Goal: Task Accomplishment & Management: Manage account settings

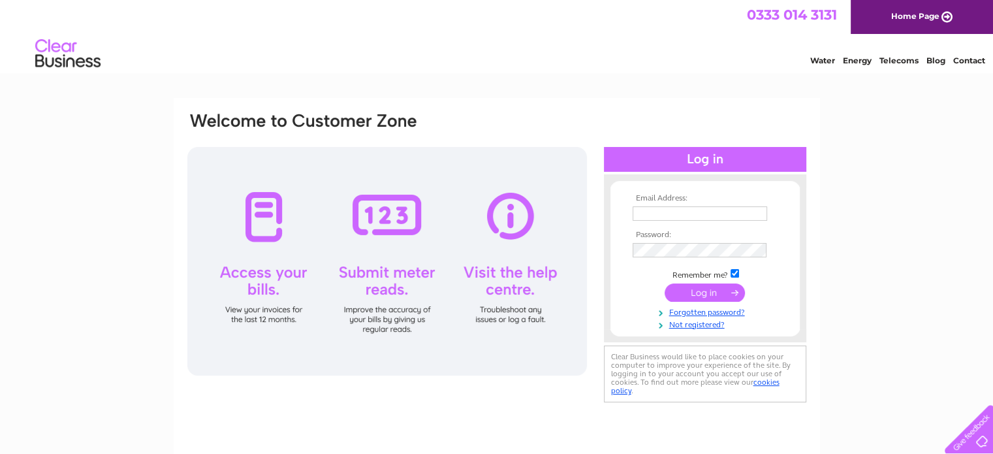
scroll to position [65, 0]
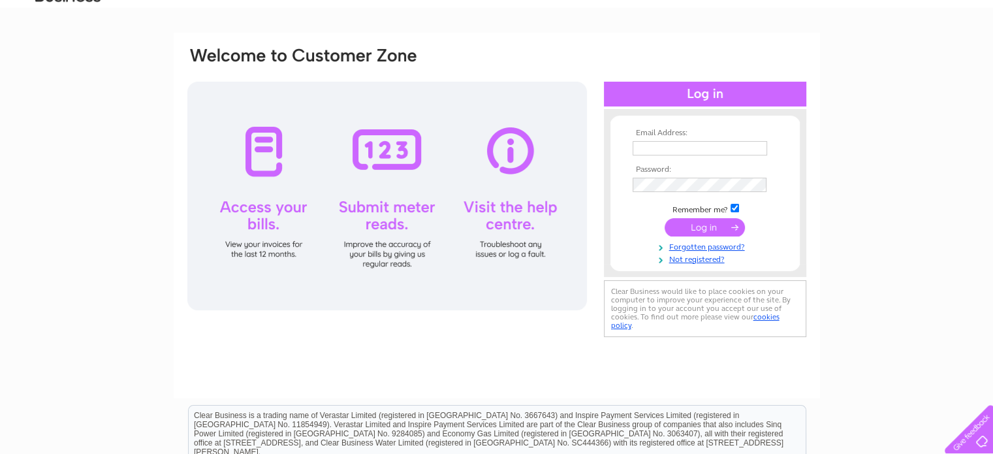
type input "[EMAIL_ADDRESS][DOMAIN_NAME]"
click at [271, 207] on div at bounding box center [387, 196] width 400 height 229
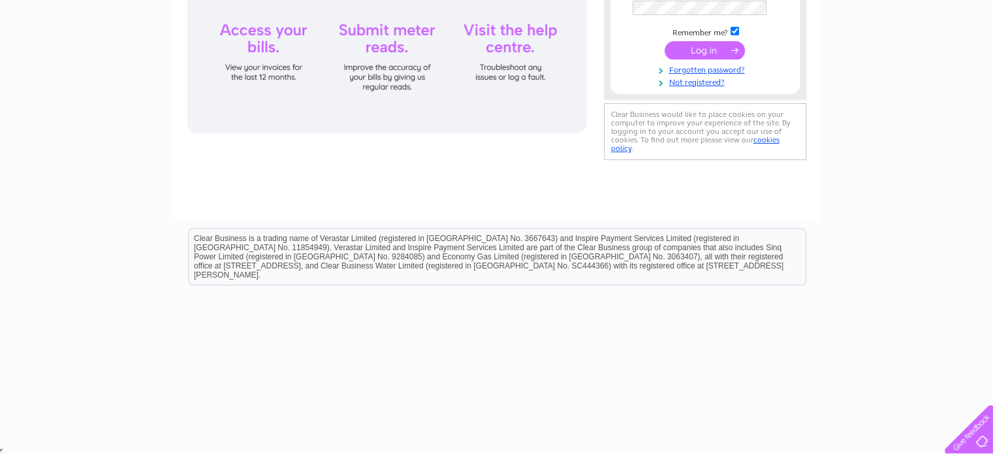
scroll to position [0, 0]
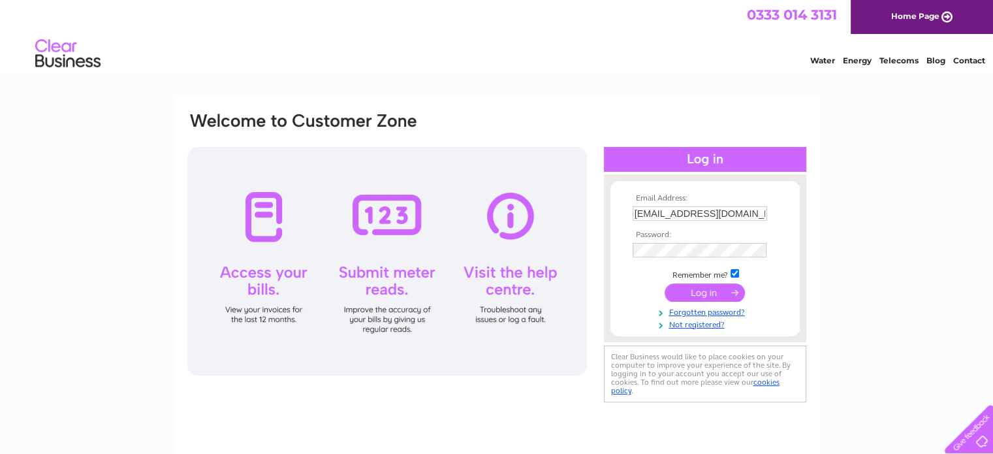
click at [716, 157] on div at bounding box center [705, 159] width 202 height 25
click at [703, 289] on input "submit" at bounding box center [705, 292] width 80 height 18
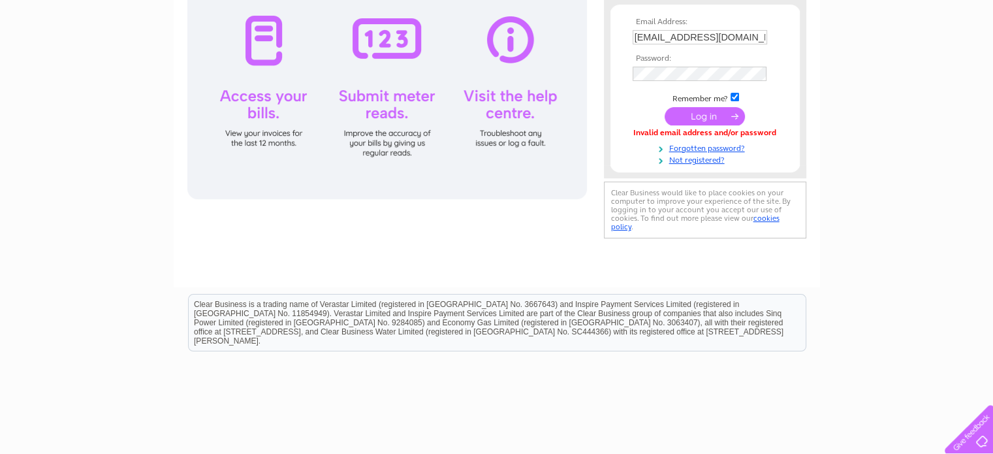
scroll to position [242, 0]
